Goal: Task Accomplishment & Management: Use online tool/utility

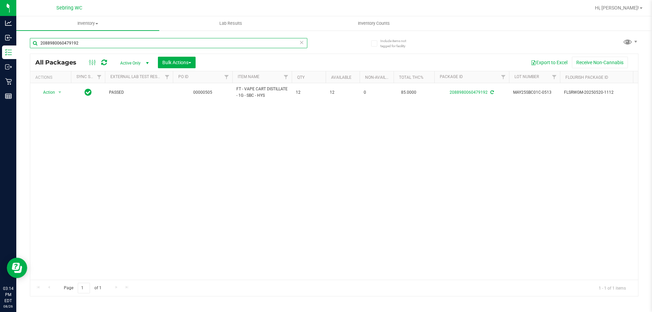
click at [71, 41] on input "2088980060479192" at bounding box center [169, 43] width 278 height 10
type input "4775713812359182"
click at [60, 96] on span "select" at bounding box center [60, 93] width 8 height 10
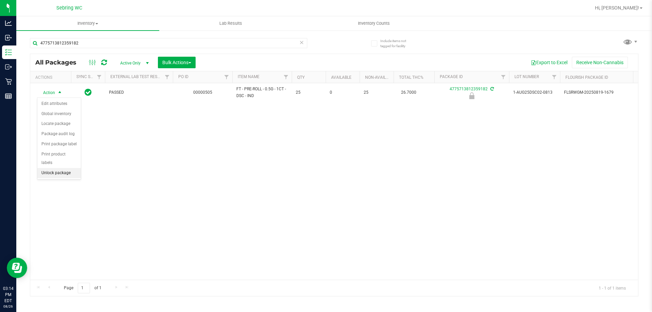
click at [52, 168] on li "Unlock package" at bounding box center [58, 173] width 43 height 10
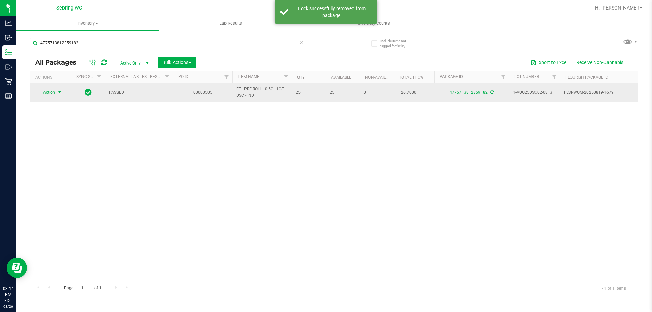
click at [59, 91] on span "select" at bounding box center [59, 92] width 5 height 5
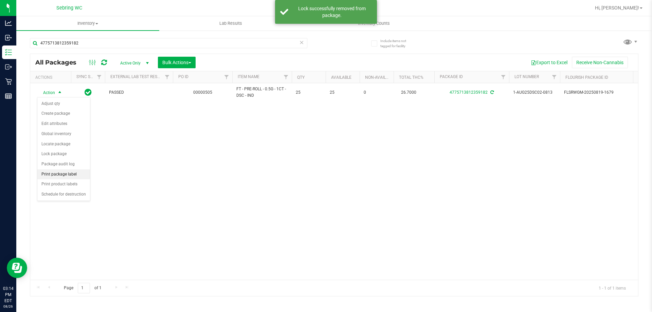
click at [75, 176] on li "Print package label" at bounding box center [63, 175] width 53 height 10
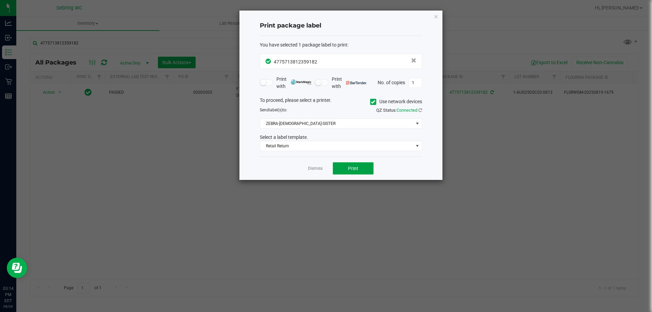
click at [346, 169] on button "Print" at bounding box center [353, 168] width 41 height 12
click at [322, 168] on link "Dismiss" at bounding box center [315, 169] width 15 height 6
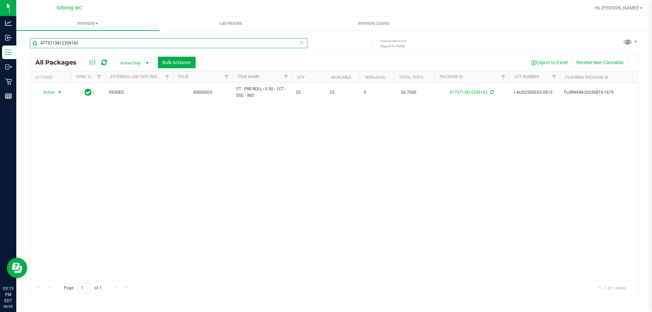
click at [204, 42] on input "4775713812359182" at bounding box center [169, 43] width 278 height 10
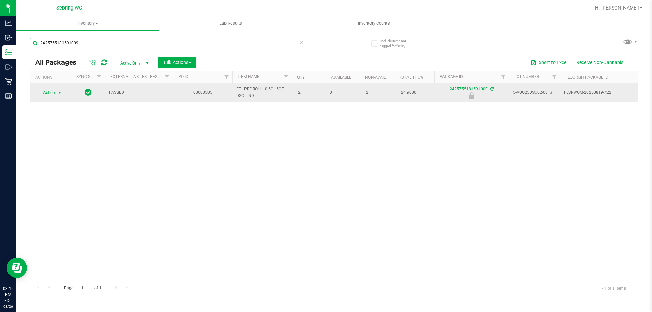
type input "2425755181591009"
click at [60, 93] on span "select" at bounding box center [59, 92] width 5 height 5
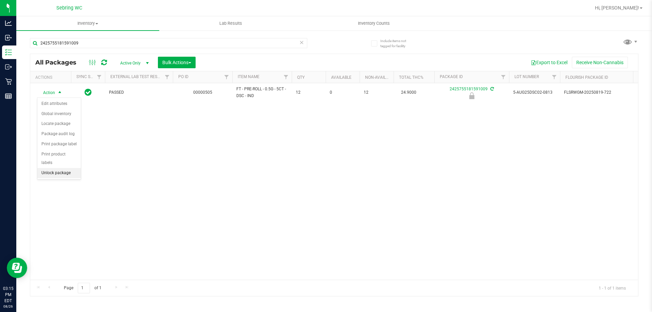
click at [58, 168] on li "Unlock package" at bounding box center [58, 173] width 43 height 10
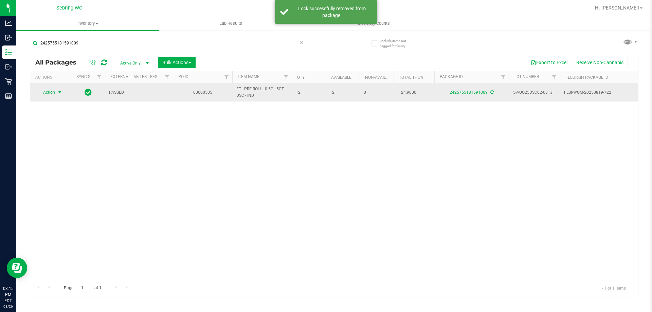
click at [63, 93] on span "select" at bounding box center [60, 93] width 8 height 10
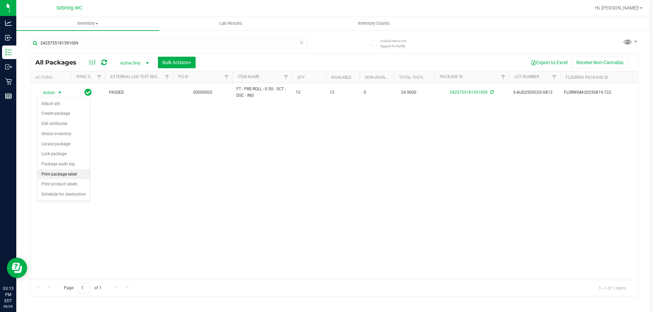
click at [73, 170] on li "Print package label" at bounding box center [63, 175] width 53 height 10
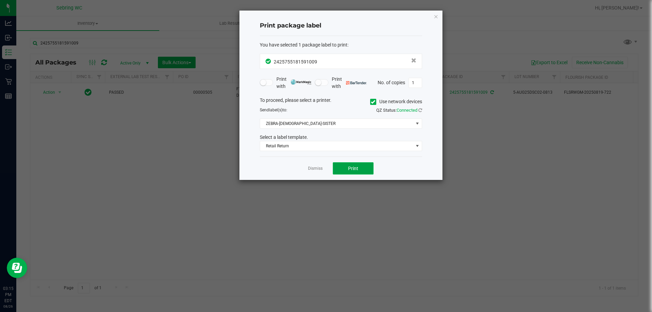
click at [339, 163] on button "Print" at bounding box center [353, 168] width 41 height 12
click at [313, 167] on link "Dismiss" at bounding box center [315, 169] width 15 height 6
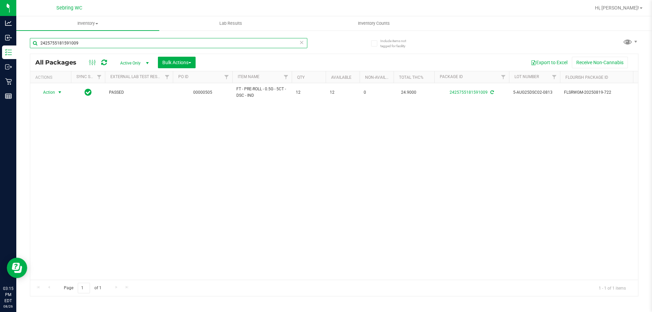
click at [167, 42] on input "2425755181591009" at bounding box center [169, 43] width 278 height 10
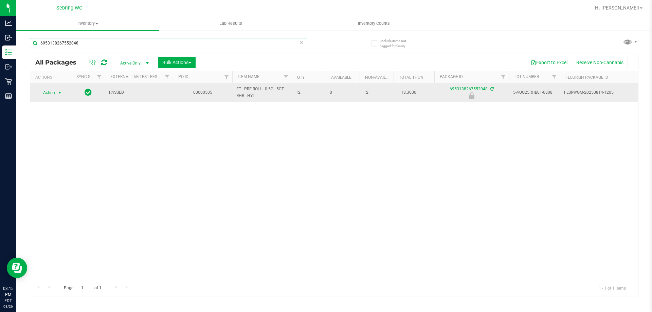
type input "6953138267552048"
click at [62, 92] on span "select" at bounding box center [59, 92] width 5 height 5
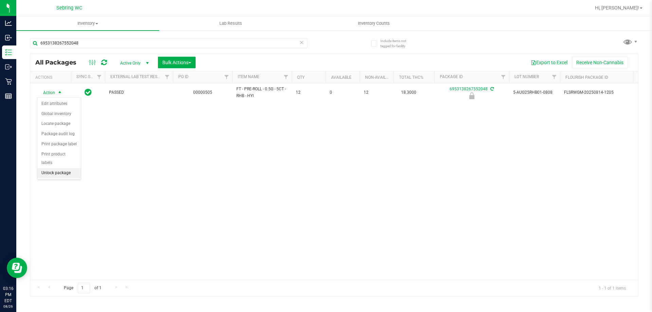
click at [54, 168] on li "Unlock package" at bounding box center [58, 173] width 43 height 10
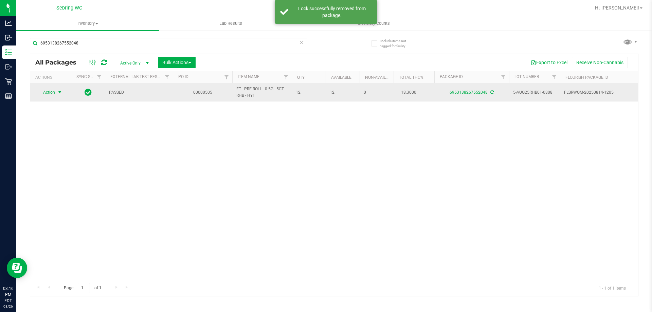
click at [63, 94] on span "select" at bounding box center [59, 92] width 5 height 5
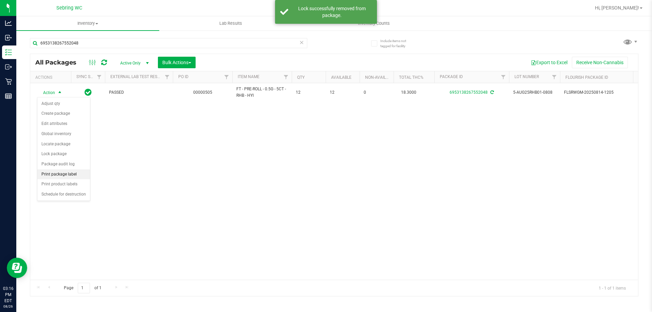
click at [65, 172] on li "Print package label" at bounding box center [63, 175] width 53 height 10
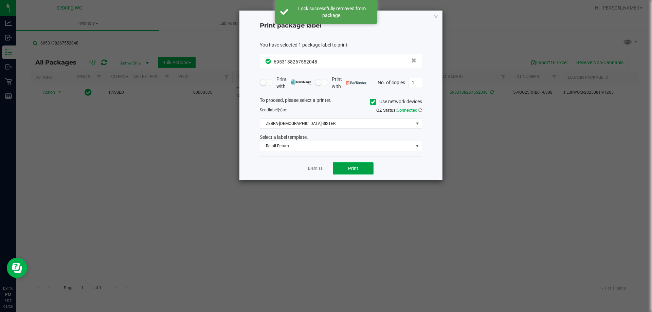
click at [350, 166] on span "Print" at bounding box center [353, 168] width 10 height 5
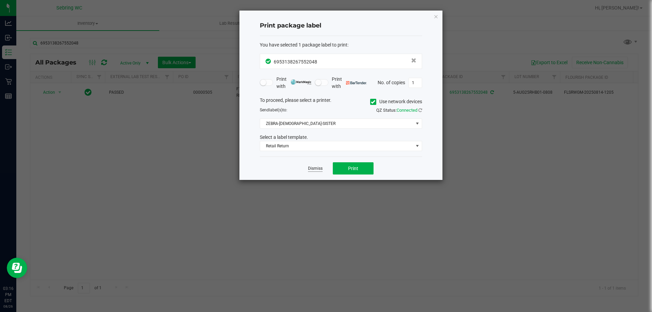
click at [314, 169] on link "Dismiss" at bounding box center [315, 169] width 15 height 6
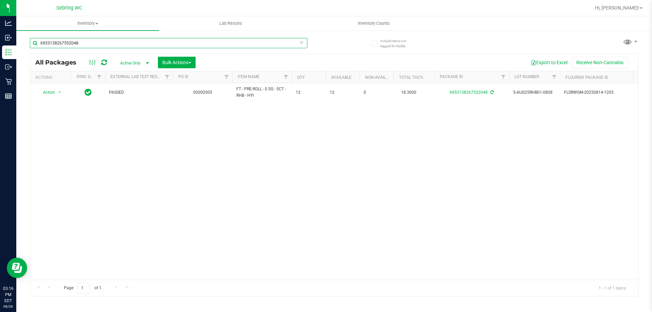
click at [110, 44] on input "6953138267552048" at bounding box center [169, 43] width 278 height 10
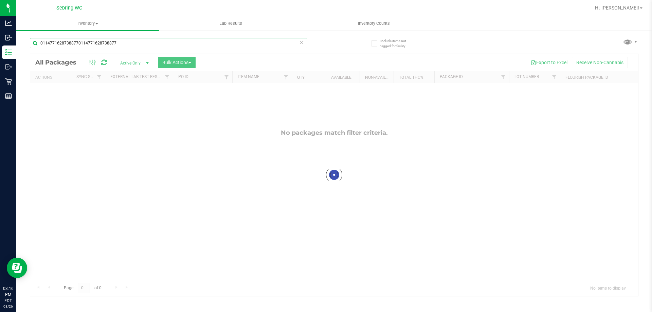
click at [229, 44] on input "01147716287388770114771628738877" at bounding box center [169, 43] width 278 height 10
click at [228, 44] on input "01147716287388770114771628738877" at bounding box center [169, 43] width 278 height 10
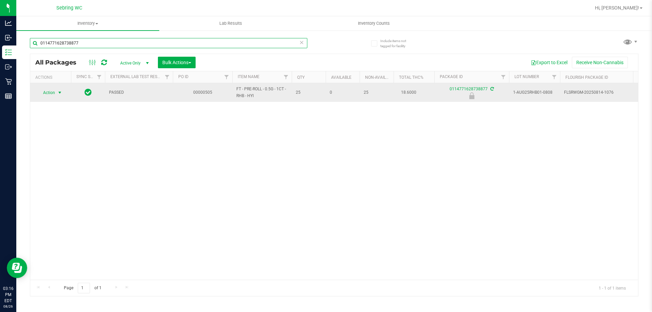
type input "0114771628738877"
click at [56, 90] on span "select" at bounding box center [60, 93] width 8 height 10
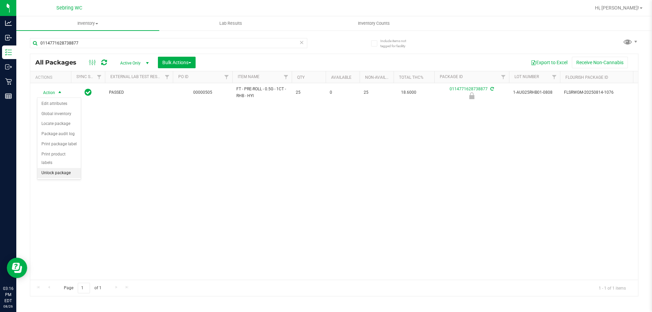
click at [57, 168] on li "Unlock package" at bounding box center [58, 173] width 43 height 10
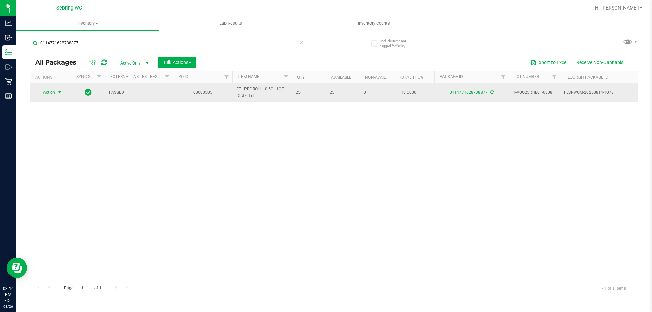
click at [62, 94] on span "select" at bounding box center [59, 92] width 5 height 5
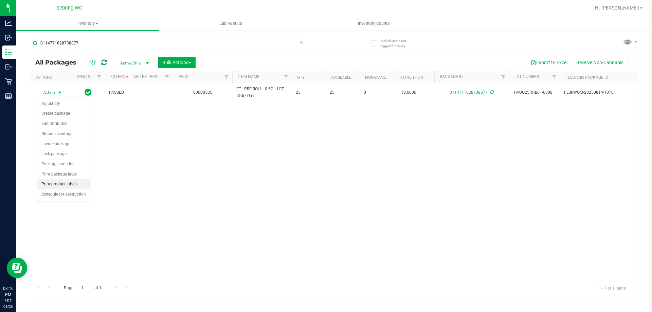
click at [64, 186] on li "Print product labels" at bounding box center [63, 184] width 53 height 10
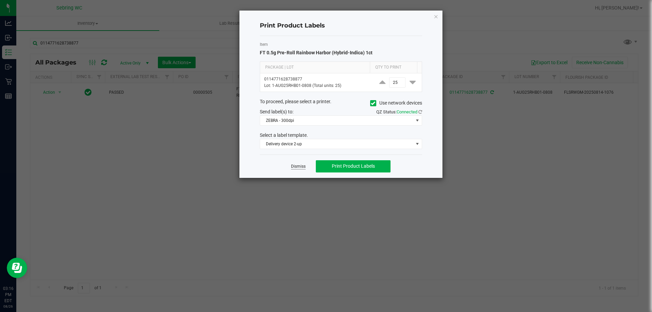
click at [301, 167] on link "Dismiss" at bounding box center [298, 167] width 15 height 6
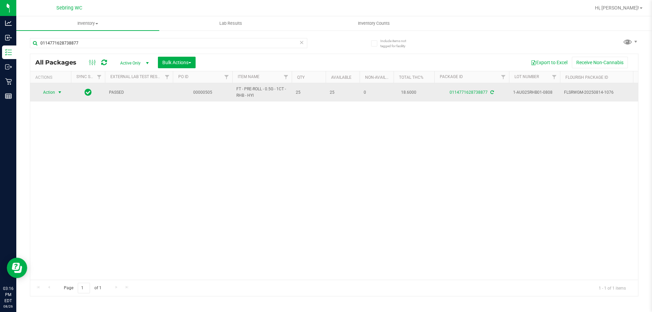
click at [61, 94] on span "select" at bounding box center [59, 92] width 5 height 5
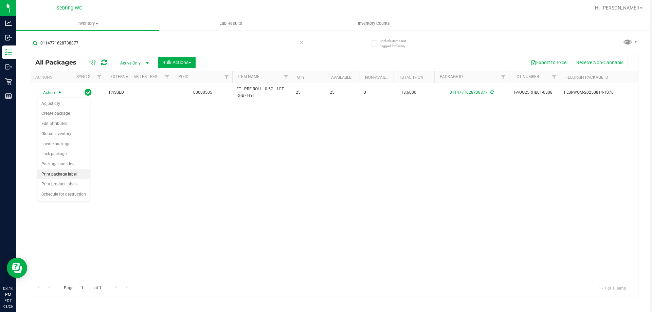
click at [57, 171] on li "Print package label" at bounding box center [63, 175] width 53 height 10
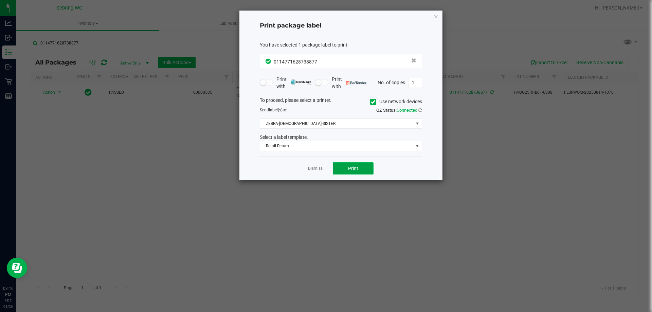
click at [367, 164] on button "Print" at bounding box center [353, 168] width 41 height 12
click at [318, 168] on link "Dismiss" at bounding box center [315, 169] width 15 height 6
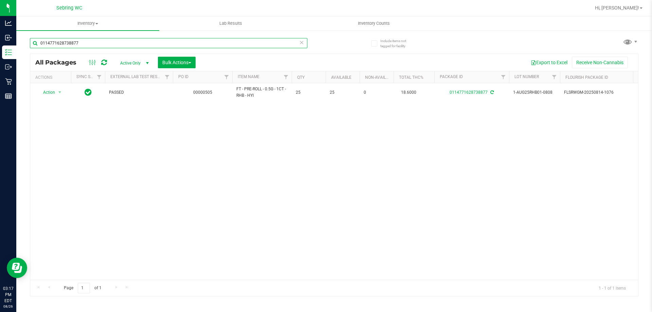
click at [101, 43] on input "0114771628738877" at bounding box center [169, 43] width 278 height 10
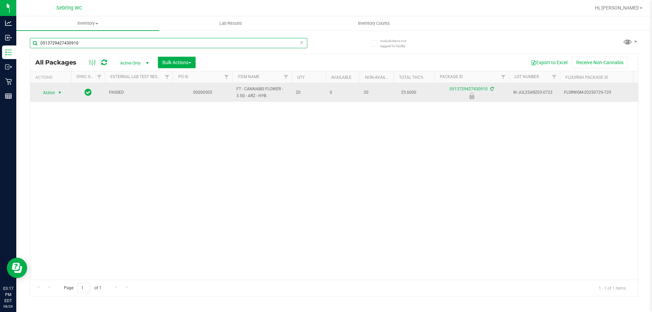
type input "0513729427430910"
click at [57, 96] on span "select" at bounding box center [60, 93] width 8 height 10
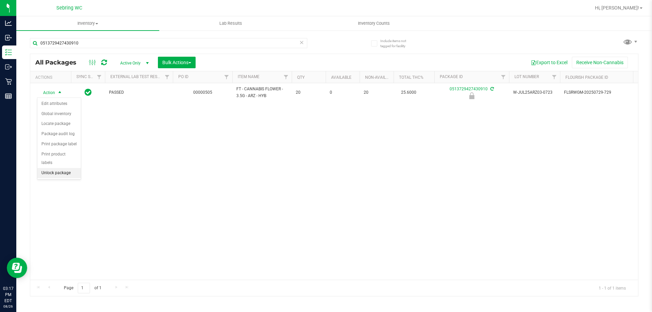
click at [59, 168] on li "Unlock package" at bounding box center [58, 173] width 43 height 10
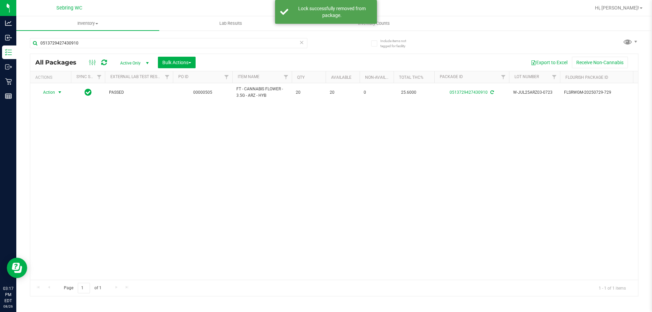
click at [61, 93] on span "select" at bounding box center [59, 92] width 5 height 5
click at [70, 175] on li "Print package label" at bounding box center [63, 175] width 53 height 10
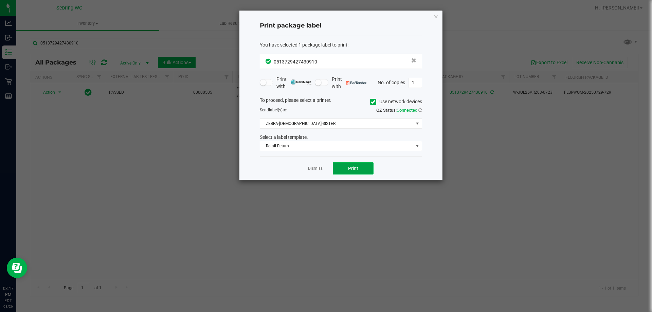
click at [345, 163] on button "Print" at bounding box center [353, 168] width 41 height 12
click at [317, 170] on link "Dismiss" at bounding box center [315, 169] width 15 height 6
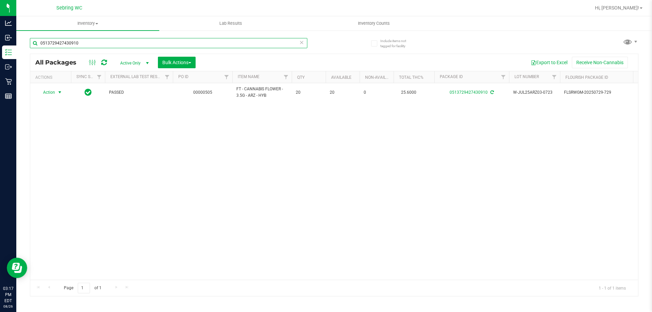
click at [83, 44] on input "0513729427430910" at bounding box center [169, 43] width 278 height 10
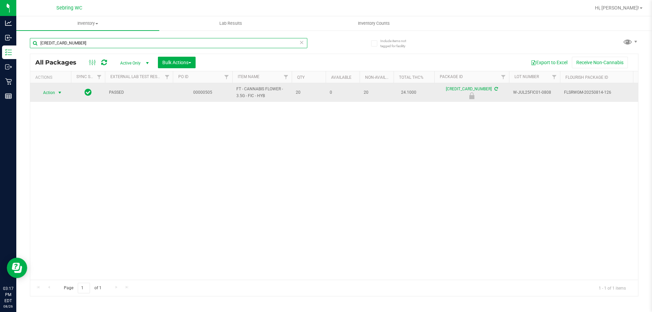
type input "[CREDIT_CARD_NUMBER]"
click at [60, 97] on span "select" at bounding box center [60, 93] width 8 height 10
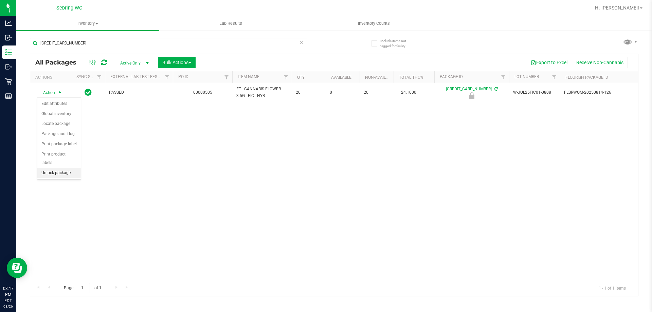
click at [54, 168] on li "Unlock package" at bounding box center [58, 173] width 43 height 10
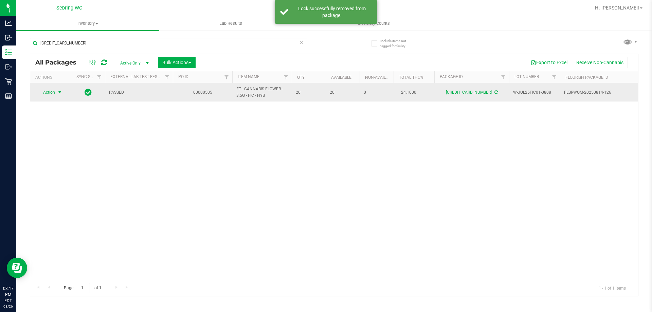
click at [59, 92] on span "select" at bounding box center [59, 92] width 5 height 5
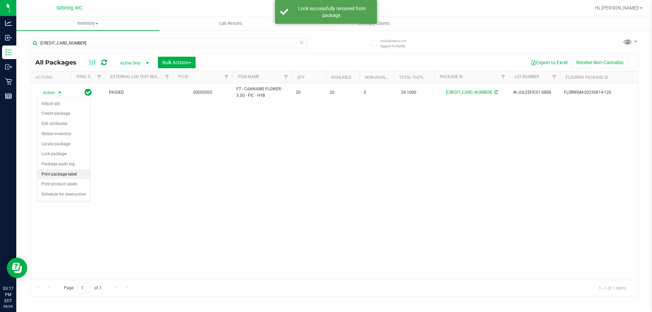
click at [48, 173] on li "Print package label" at bounding box center [63, 175] width 53 height 10
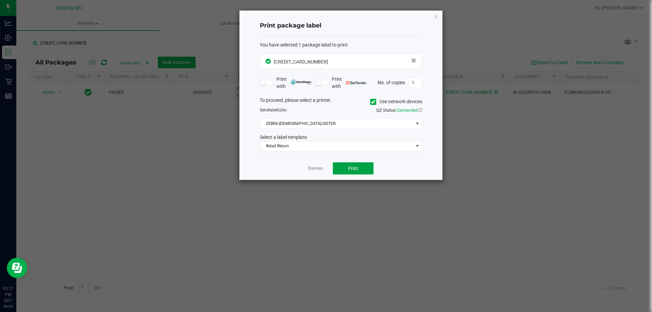
click at [357, 172] on button "Print" at bounding box center [353, 168] width 41 height 12
click at [310, 170] on link "Dismiss" at bounding box center [315, 169] width 15 height 6
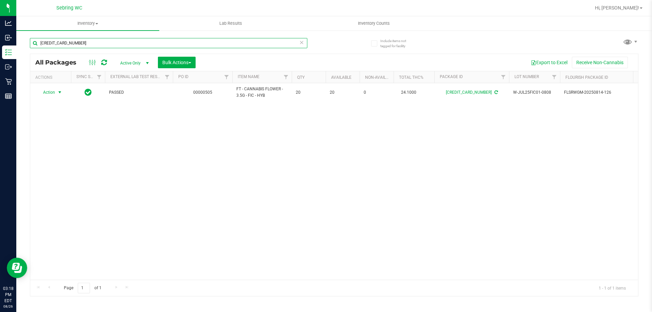
click at [133, 43] on input "[CREDIT_CARD_NUMBER]" at bounding box center [169, 43] width 278 height 10
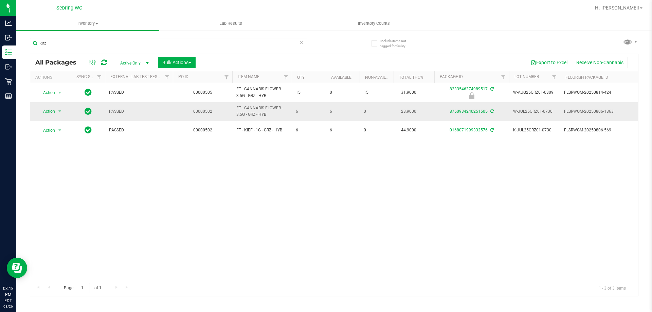
click at [407, 112] on span "28.9000" at bounding box center [409, 112] width 22 height 10
click at [255, 233] on div "Action Action Edit attributes Global inventory Locate package Package audit log…" at bounding box center [334, 181] width 608 height 197
click at [132, 43] on input "grz" at bounding box center [169, 43] width 278 height 10
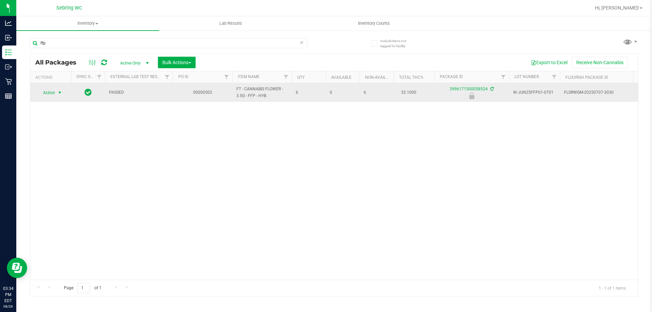
click at [56, 92] on span "select" at bounding box center [60, 93] width 8 height 10
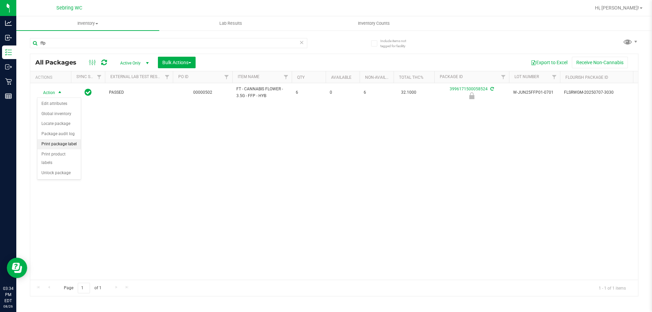
click at [48, 145] on li "Print package label" at bounding box center [58, 144] width 43 height 10
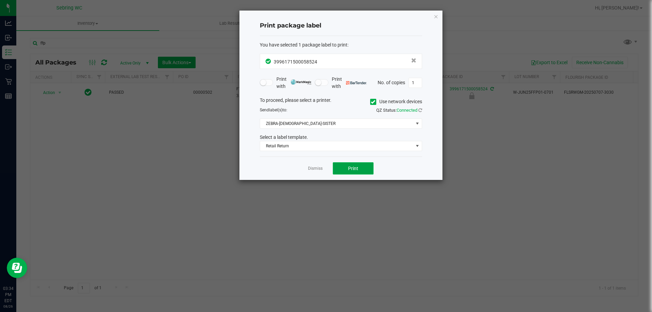
click at [355, 168] on span "Print" at bounding box center [353, 168] width 10 height 5
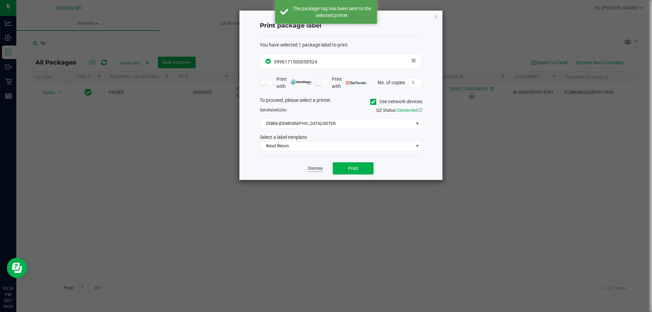
click at [316, 169] on link "Dismiss" at bounding box center [315, 169] width 15 height 6
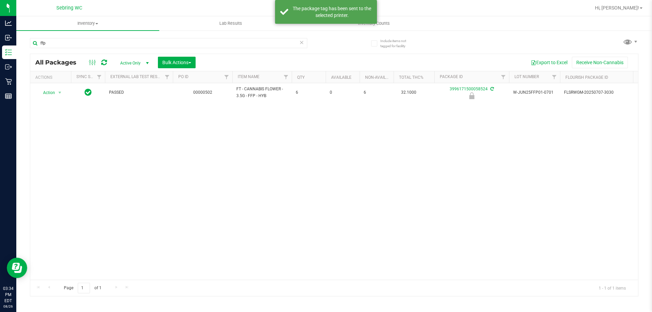
click at [320, 185] on div "Action Action Edit attributes Global inventory Locate package Package audit log…" at bounding box center [334, 181] width 608 height 197
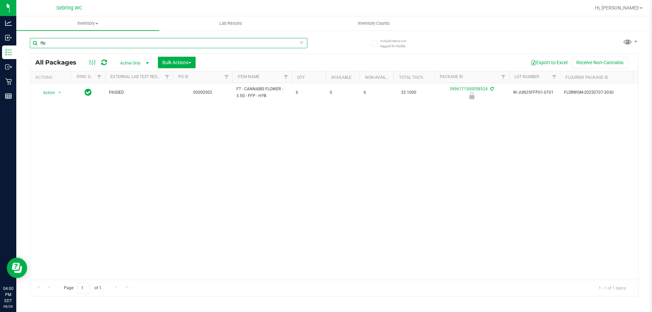
click at [80, 44] on input "ffp" at bounding box center [169, 43] width 278 height 10
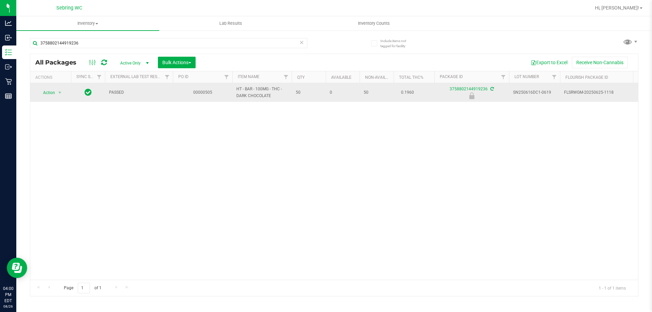
click at [266, 94] on span "HT - BAR - 100MG - THC - DARK CHOCOLATE" at bounding box center [261, 92] width 51 height 13
copy tr "HT - BAR - 100MG - THC - DARK CHOCOLATE"
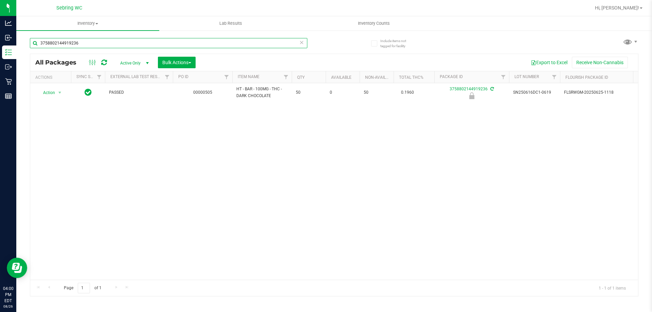
click at [50, 43] on input "3758802144919236" at bounding box center [169, 43] width 278 height 10
paste input "HT - BAR - 100MG - THC - DARK CHOCOLATE"
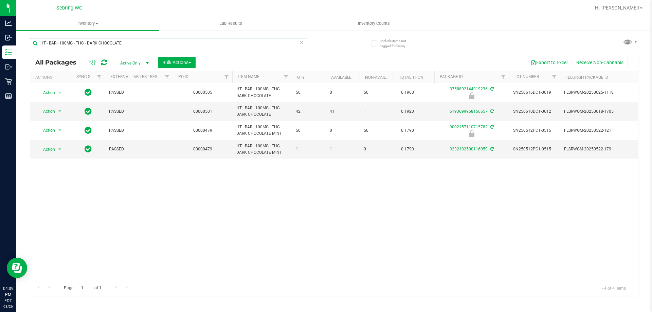
click at [106, 46] on input "HT - BAR - 100MG - THC - DARK CHOCOLATE" at bounding box center [169, 43] width 278 height 10
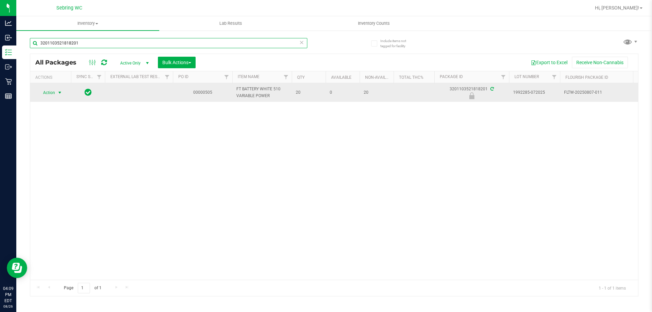
type input "3201103521818201"
click at [58, 91] on span "select" at bounding box center [59, 92] width 5 height 5
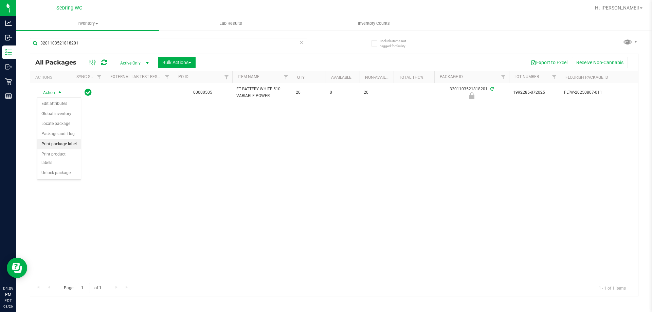
click at [63, 140] on li "Print package label" at bounding box center [58, 144] width 43 height 10
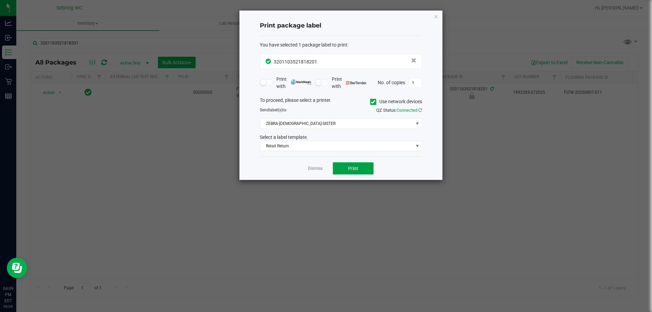
click at [360, 168] on button "Print" at bounding box center [353, 168] width 41 height 12
click at [634, 11] on ngb-modal-window "Print package label You have selected 1 package label to print : 32011035218182…" at bounding box center [329, 156] width 658 height 312
click at [313, 167] on link "Dismiss" at bounding box center [315, 169] width 15 height 6
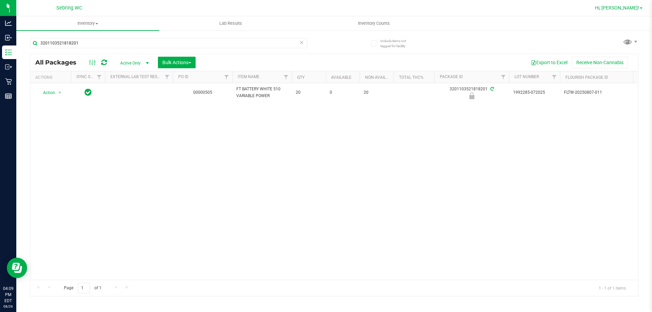
click at [643, 10] on link "Hi, [PERSON_NAME]!" at bounding box center [619, 7] width 53 height 7
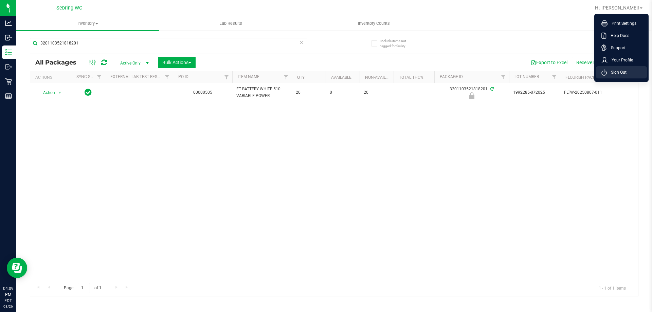
click at [624, 74] on span "Sign Out" at bounding box center [617, 72] width 20 height 7
